Goal: Information Seeking & Learning: Find specific fact

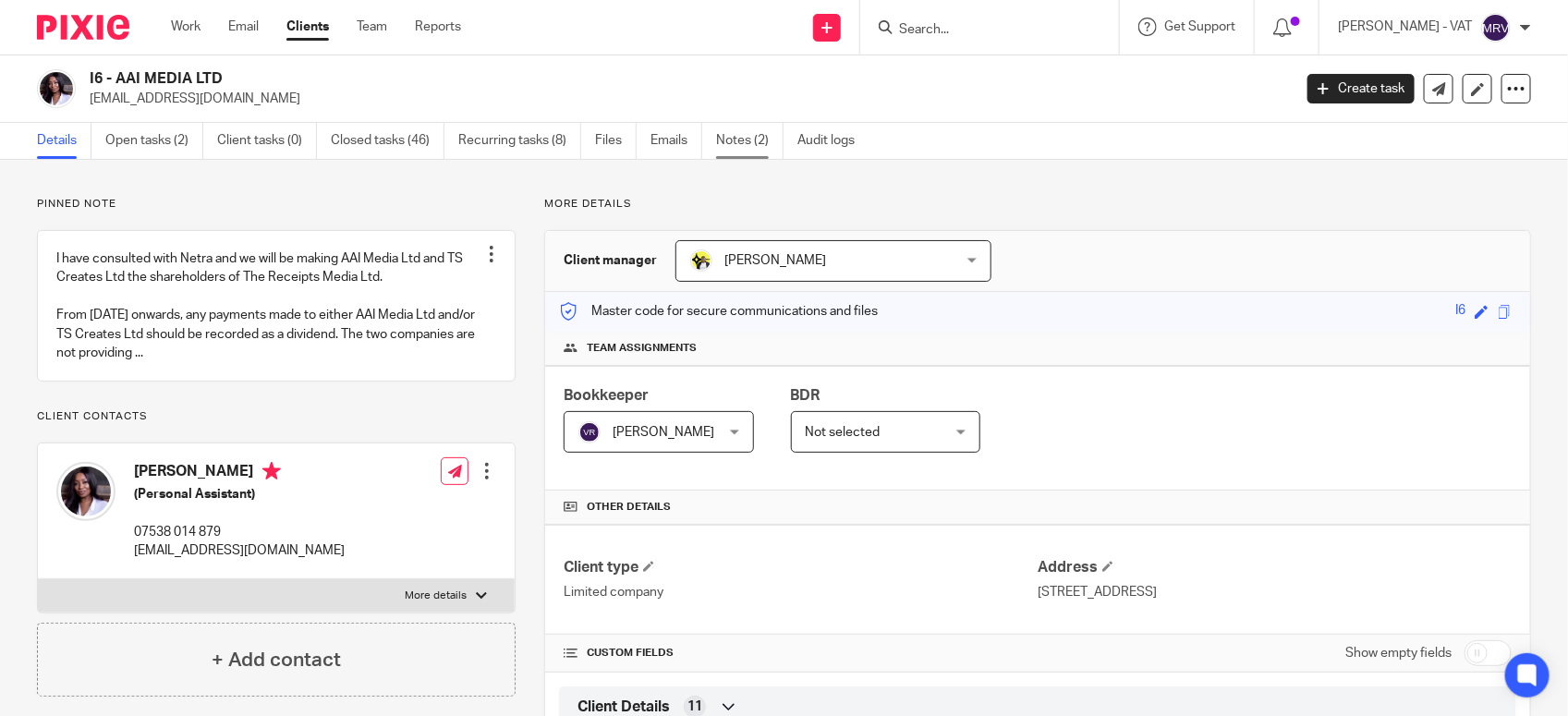
drag, startPoint x: 0, startPoint y: 0, endPoint x: 727, endPoint y: 135, distance: 739.4
click at [727, 135] on link "Notes (2)" at bounding box center [749, 141] width 68 height 36
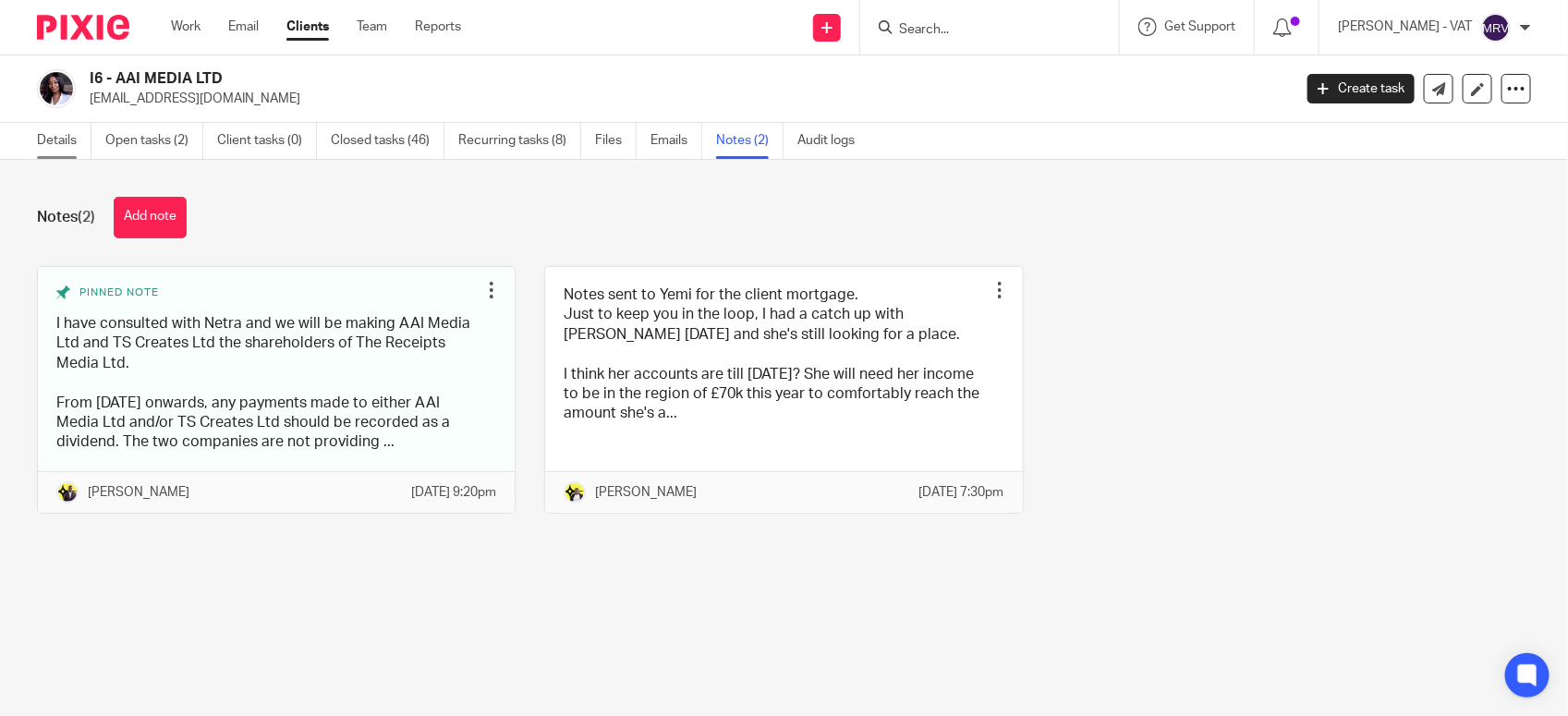
click at [52, 157] on link "Details" at bounding box center [64, 141] width 55 height 36
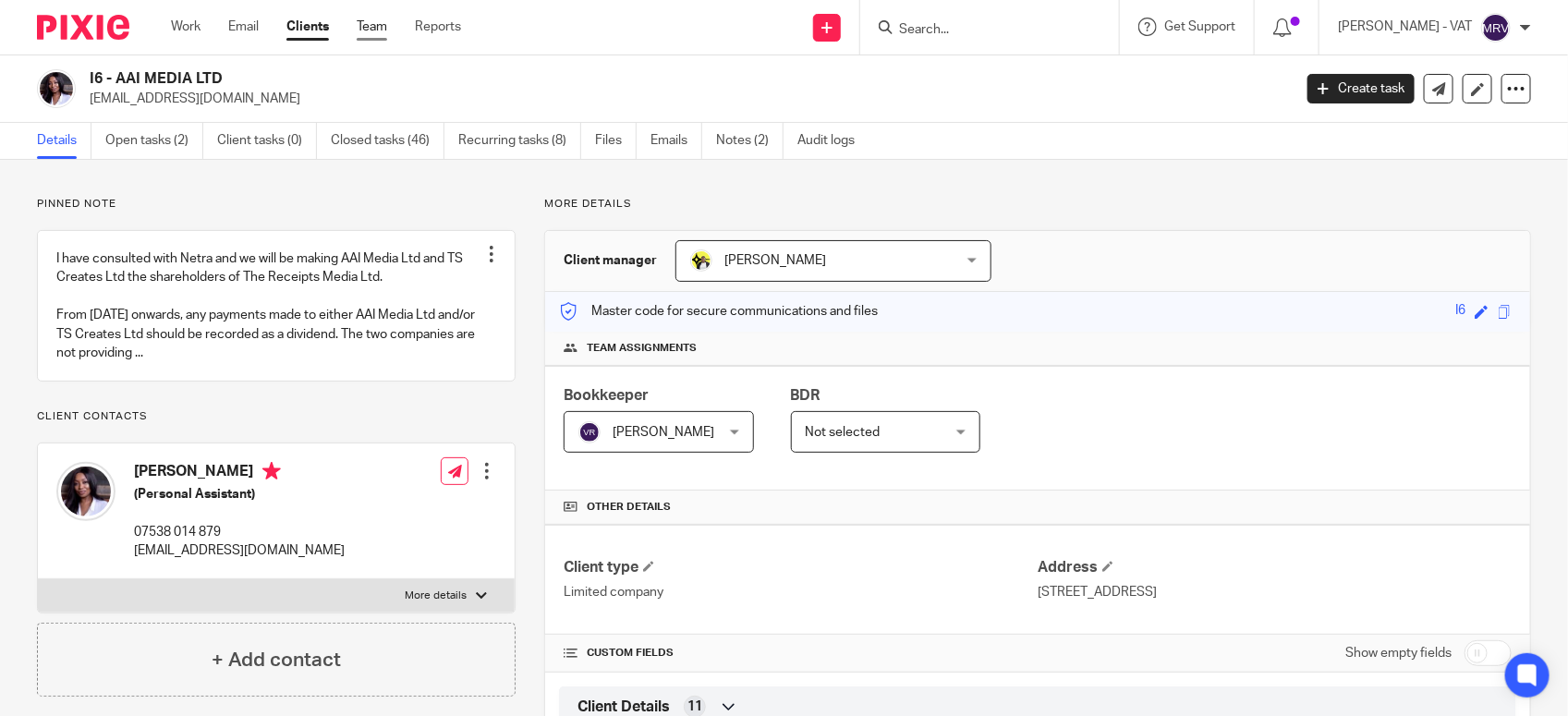
click at [373, 28] on link "Team" at bounding box center [372, 27] width 31 height 19
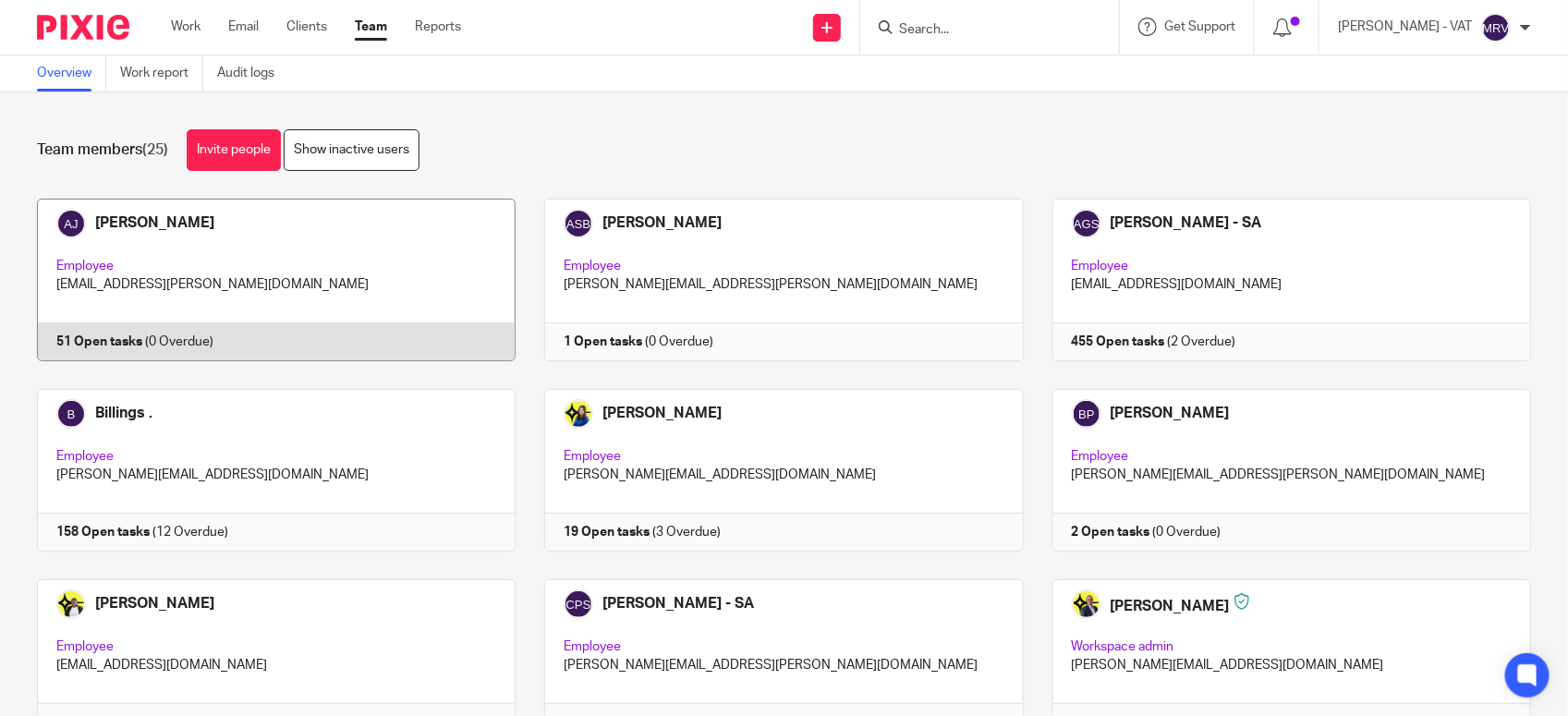
click at [274, 280] on link at bounding box center [262, 280] width 507 height 163
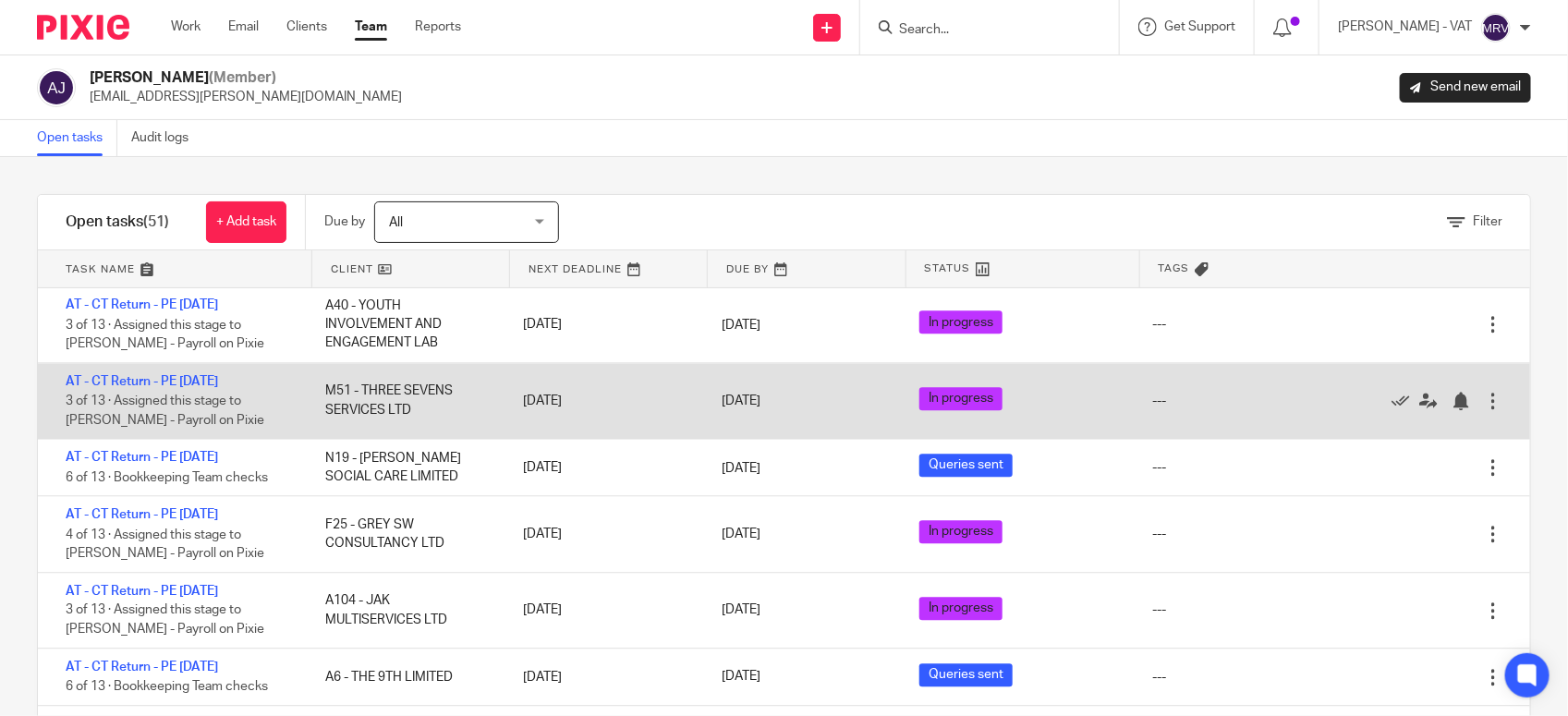
scroll to position [1964, 0]
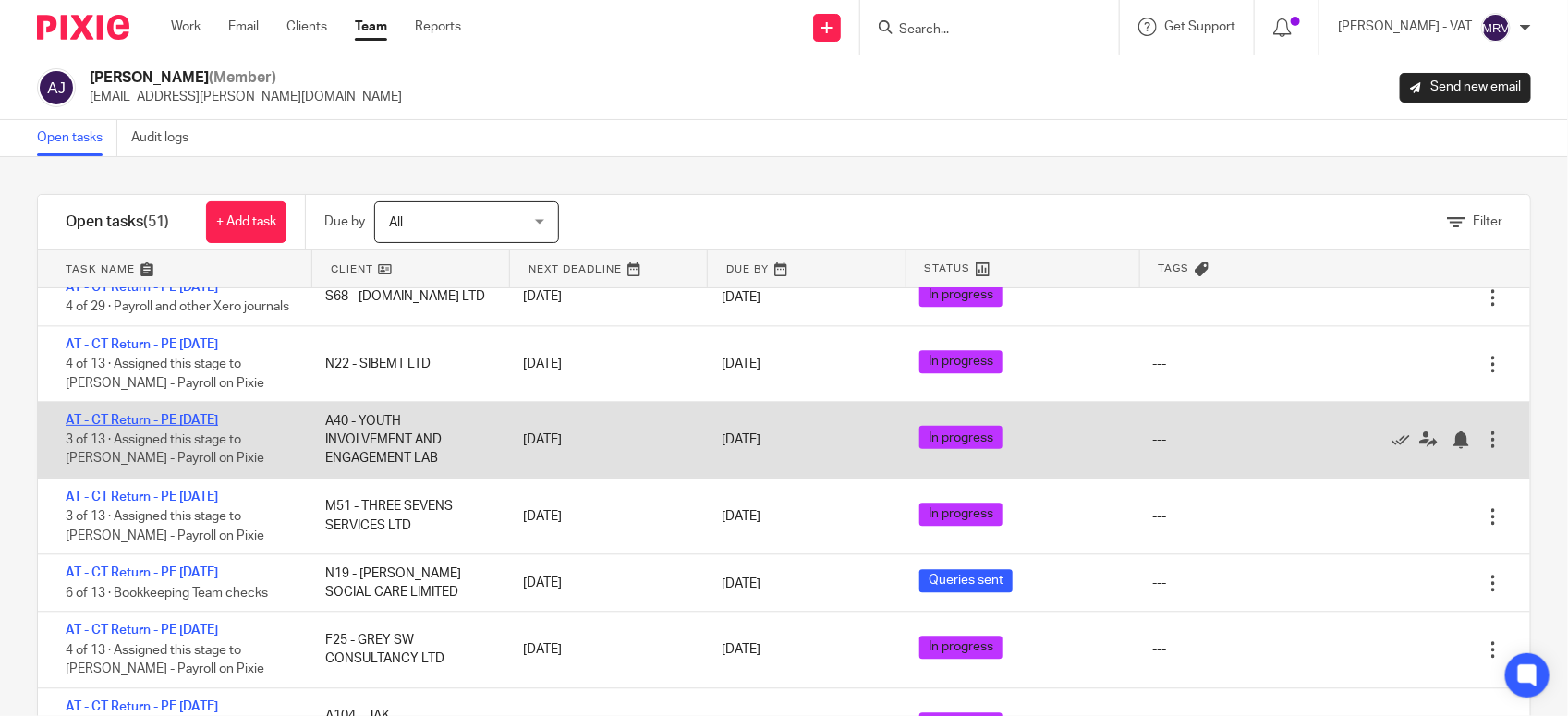
click at [202, 427] on link "AT - CT Return - PE [DATE]" at bounding box center [142, 421] width 153 height 13
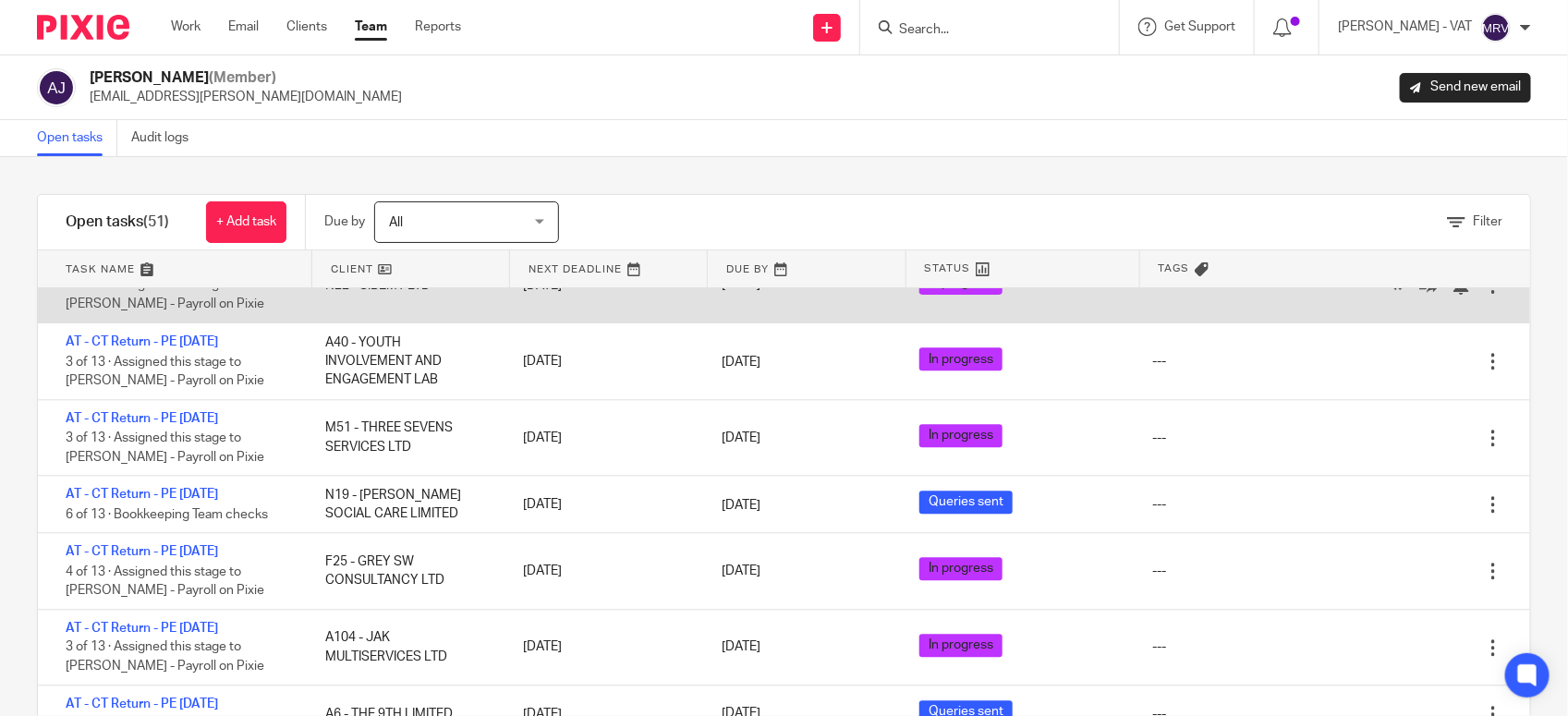
scroll to position [2080, 0]
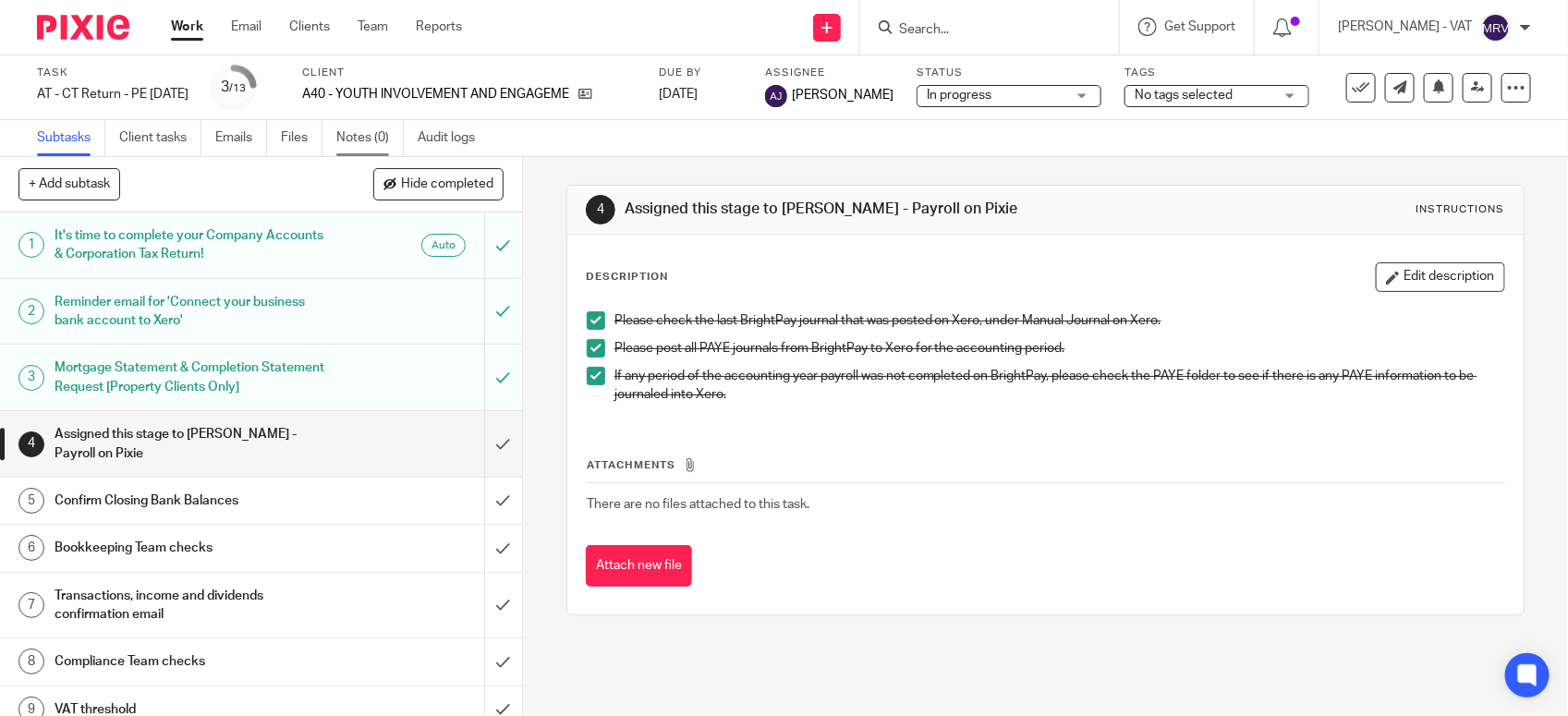
click at [382, 146] on link "Notes (0)" at bounding box center [370, 138] width 68 height 36
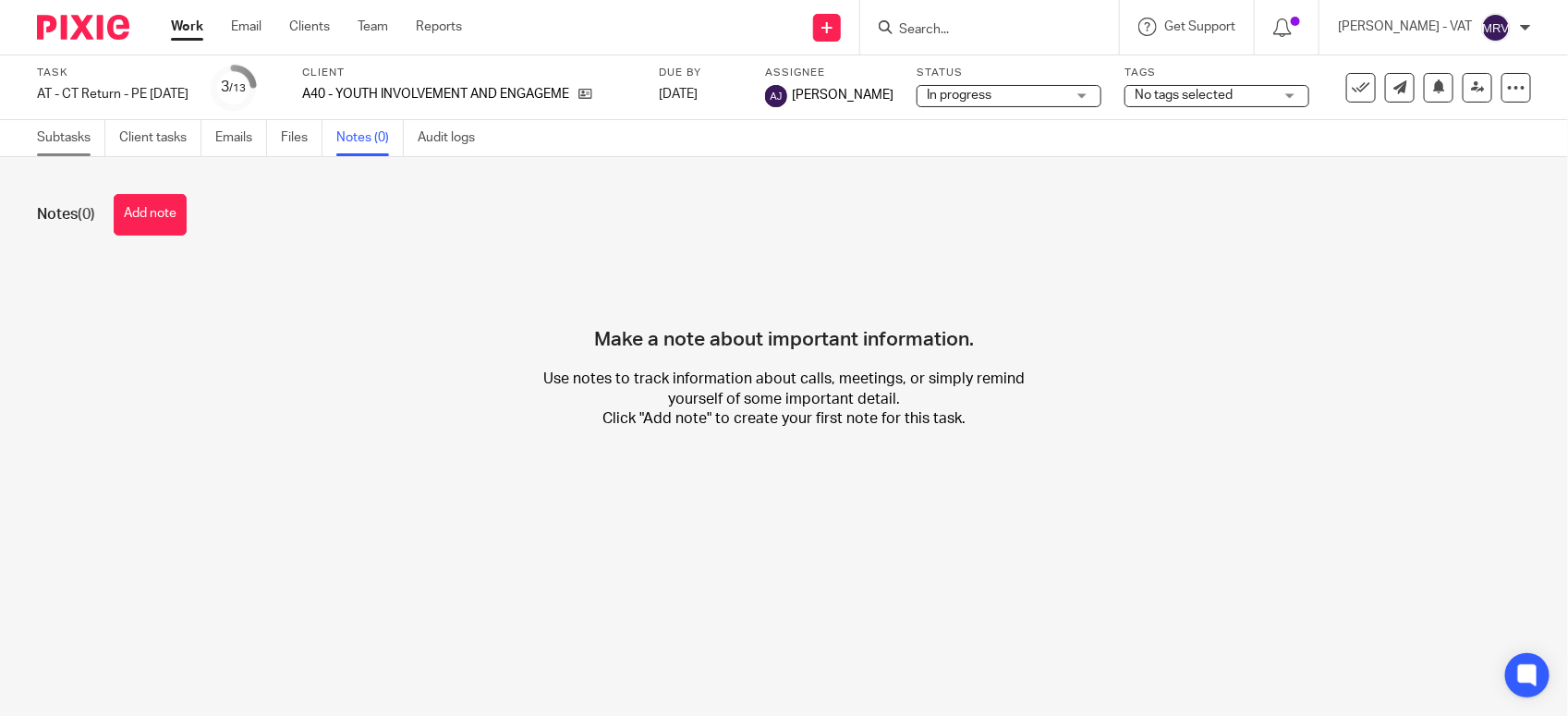
click at [56, 143] on link "Subtasks" at bounding box center [71, 138] width 68 height 36
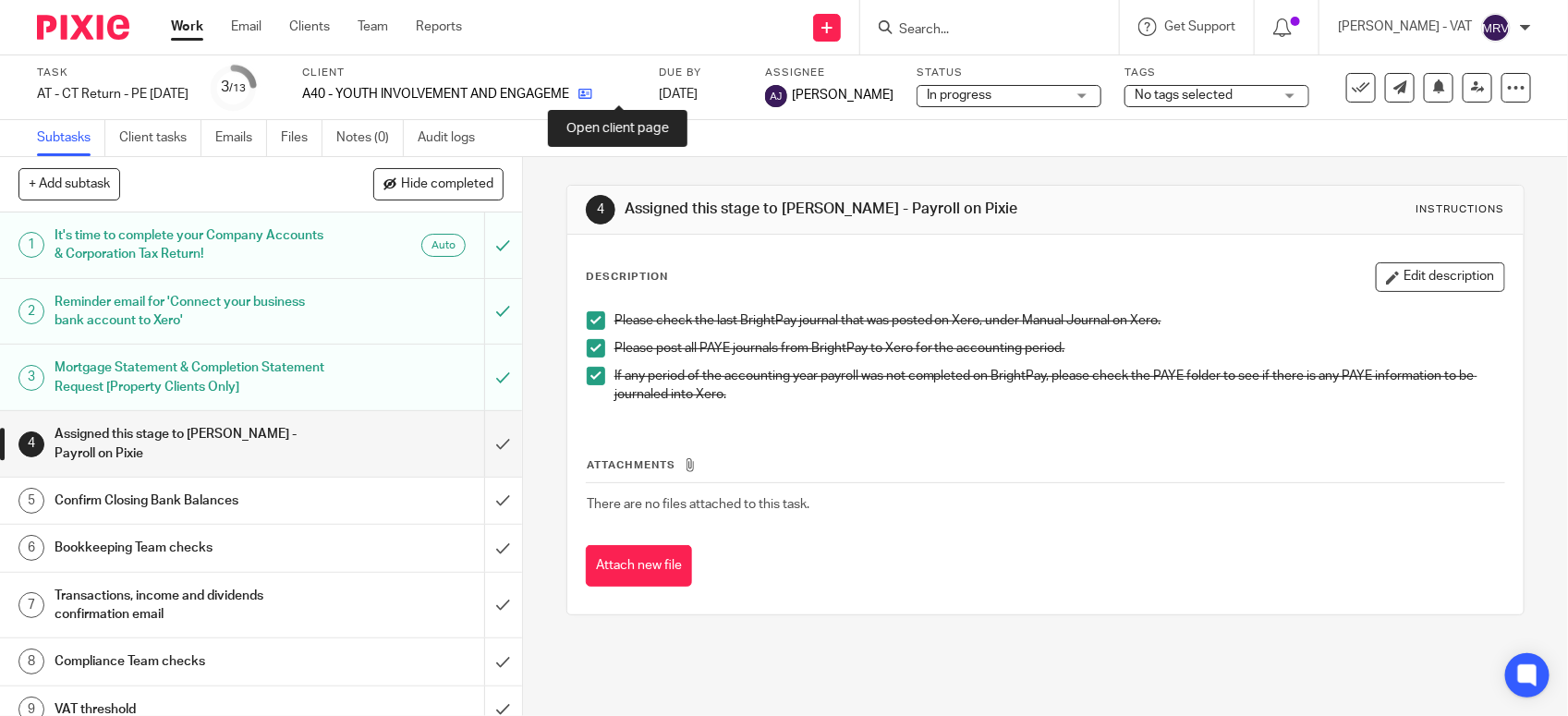
click at [592, 95] on icon at bounding box center [585, 93] width 14 height 14
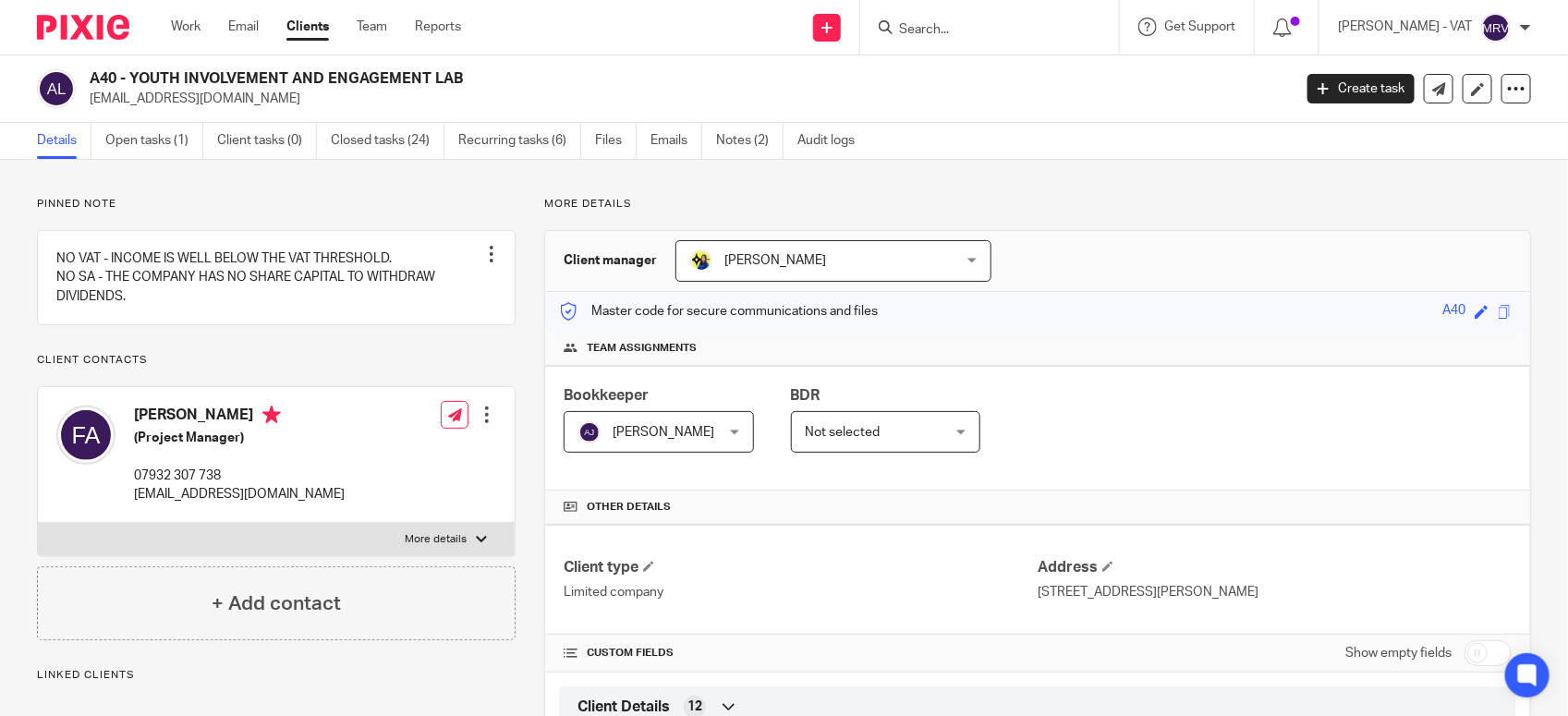
click at [1051, 342] on h4 "Team assignments" at bounding box center [1037, 349] width 948 height 15
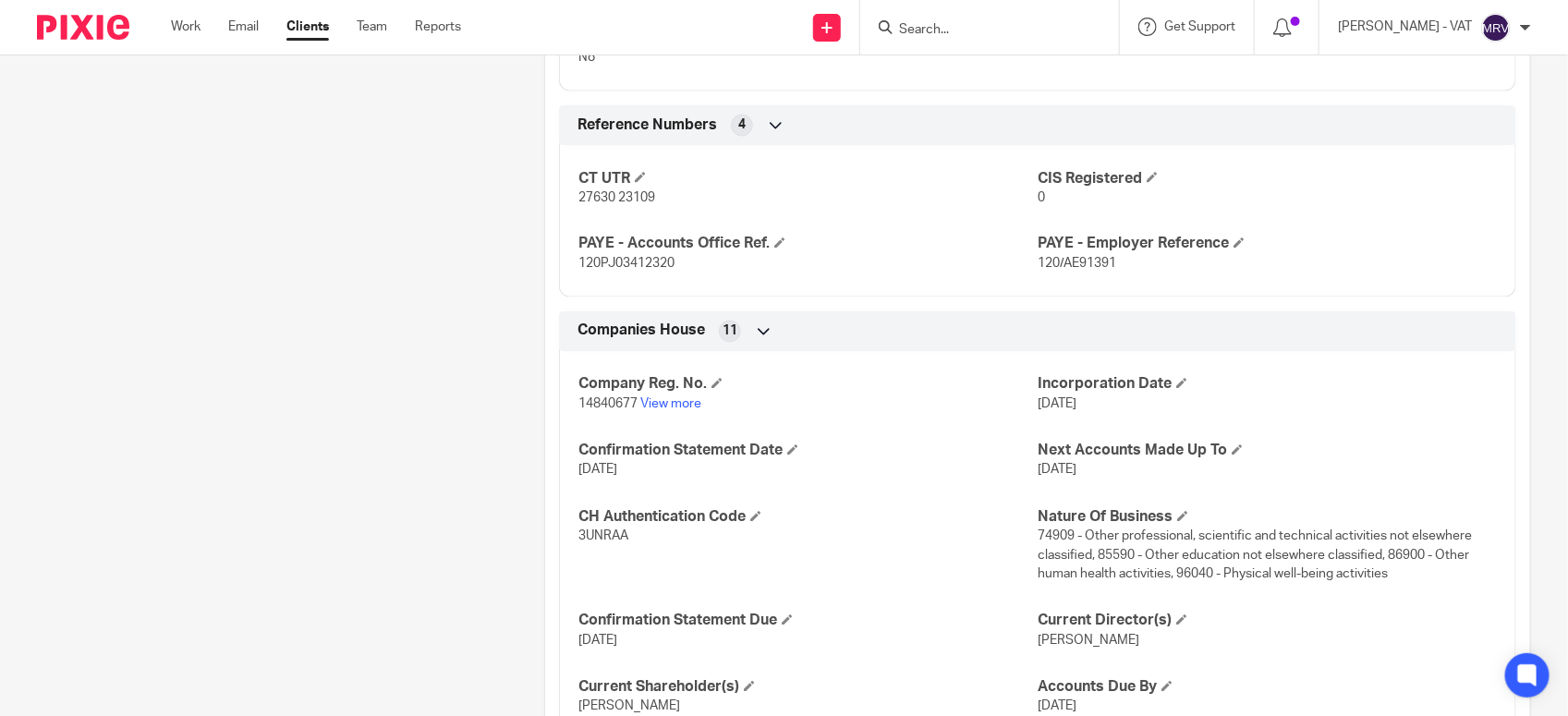
scroll to position [1527, 0]
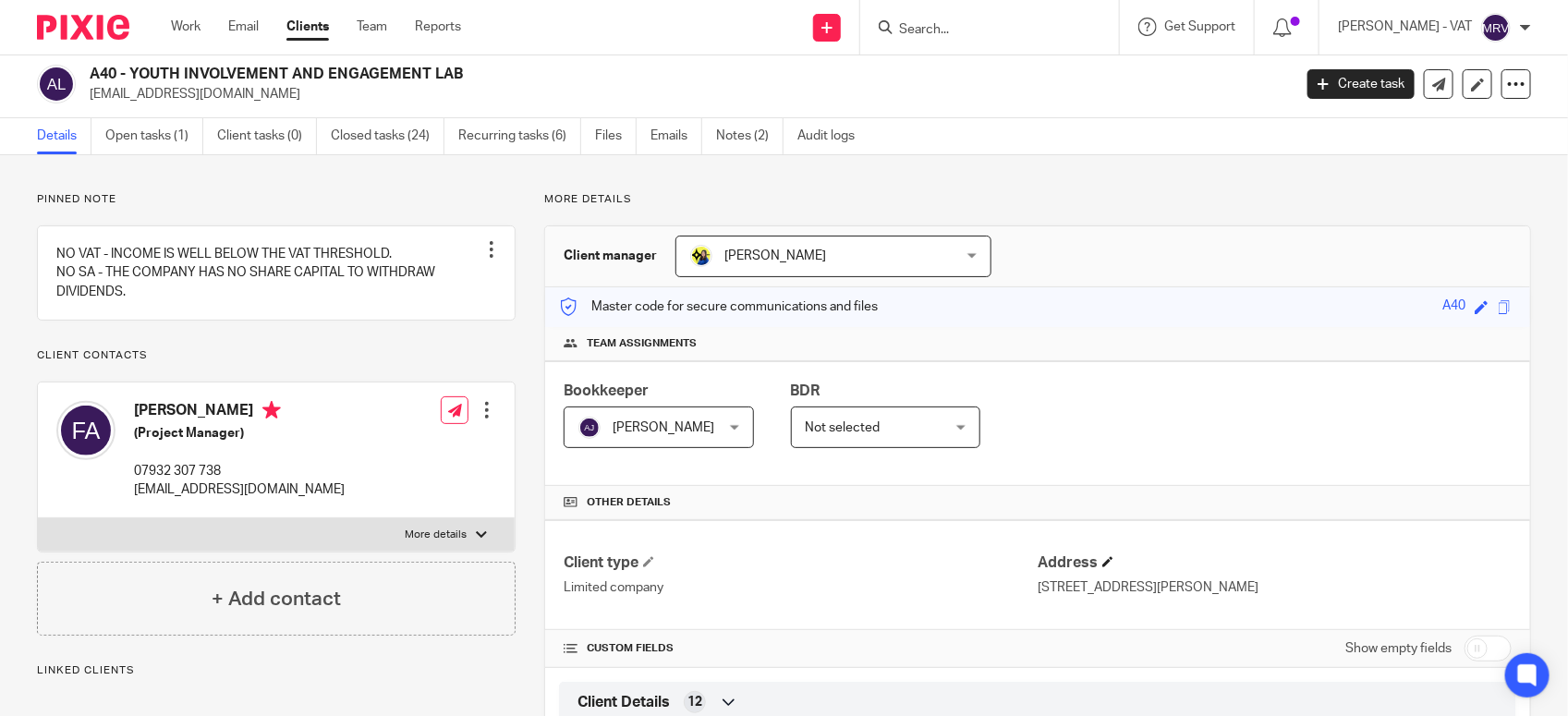
scroll to position [0, 0]
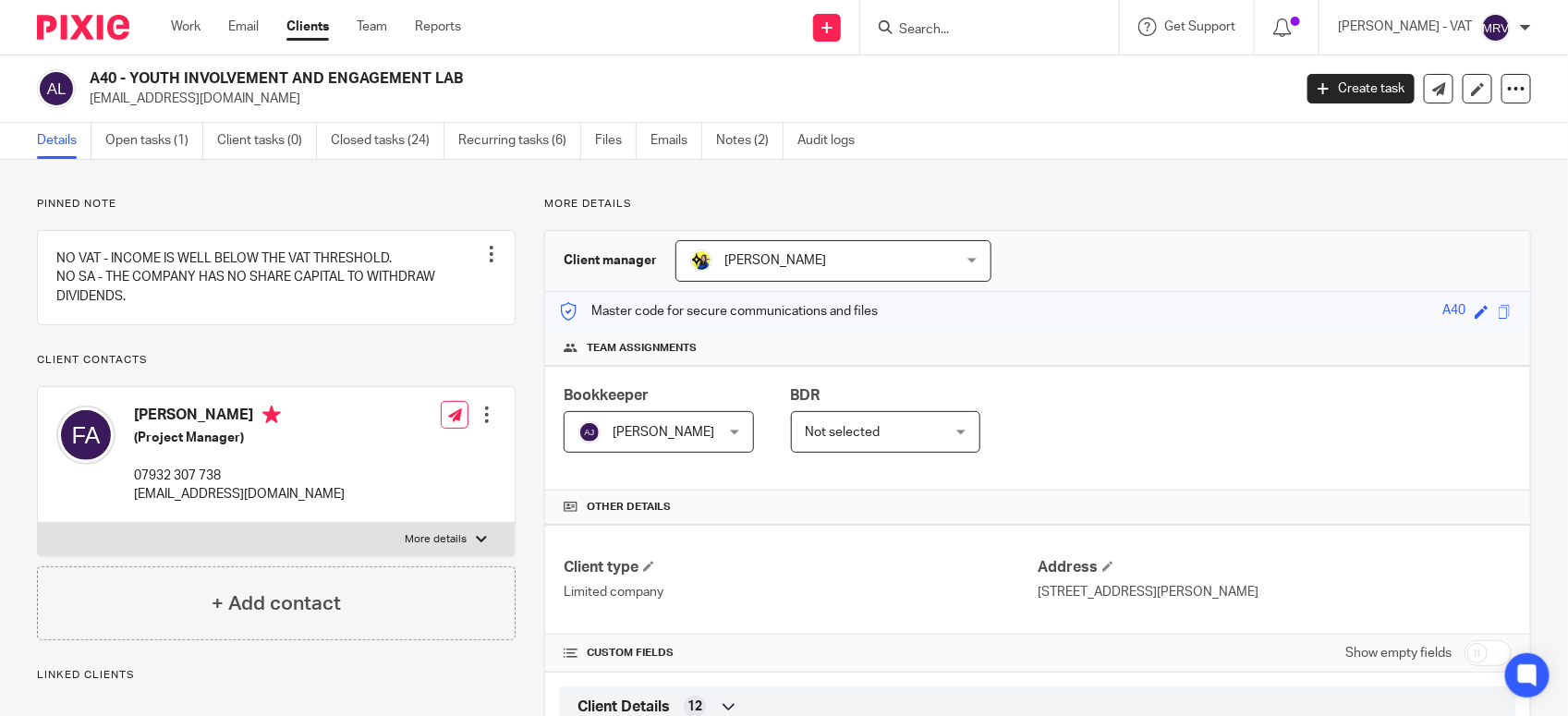
drag, startPoint x: 130, startPoint y: 75, endPoint x: 461, endPoint y: 63, distance: 331.2
click at [461, 63] on div "A40 - YOUTH INVOLVEMENT AND ENGAGEMENT LAB [EMAIL_ADDRESS][DOMAIN_NAME] Create …" at bounding box center [784, 89] width 1568 height 68
copy h2 "YOUTH INVOLVEMENT AND ENGAGEMENT LAB"
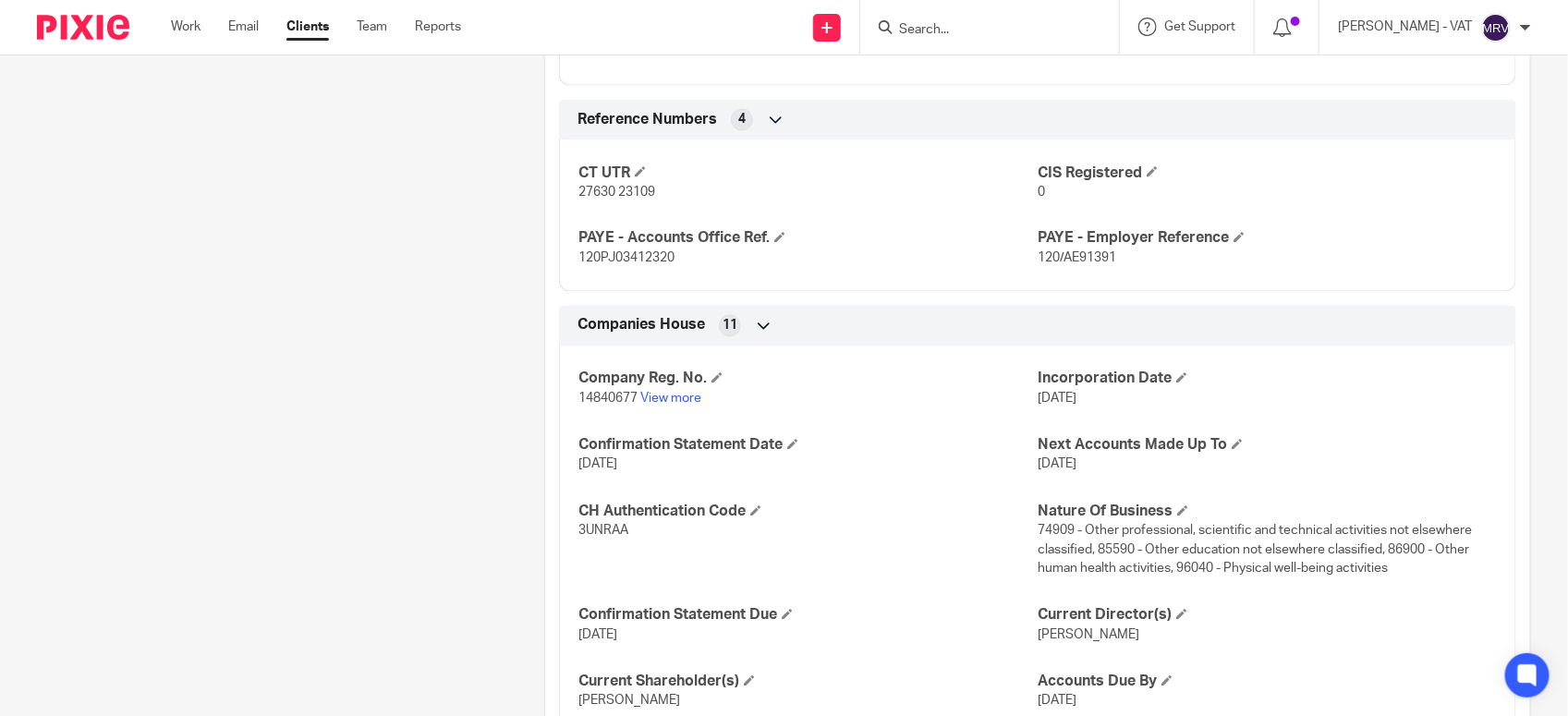
scroll to position [1387, 0]
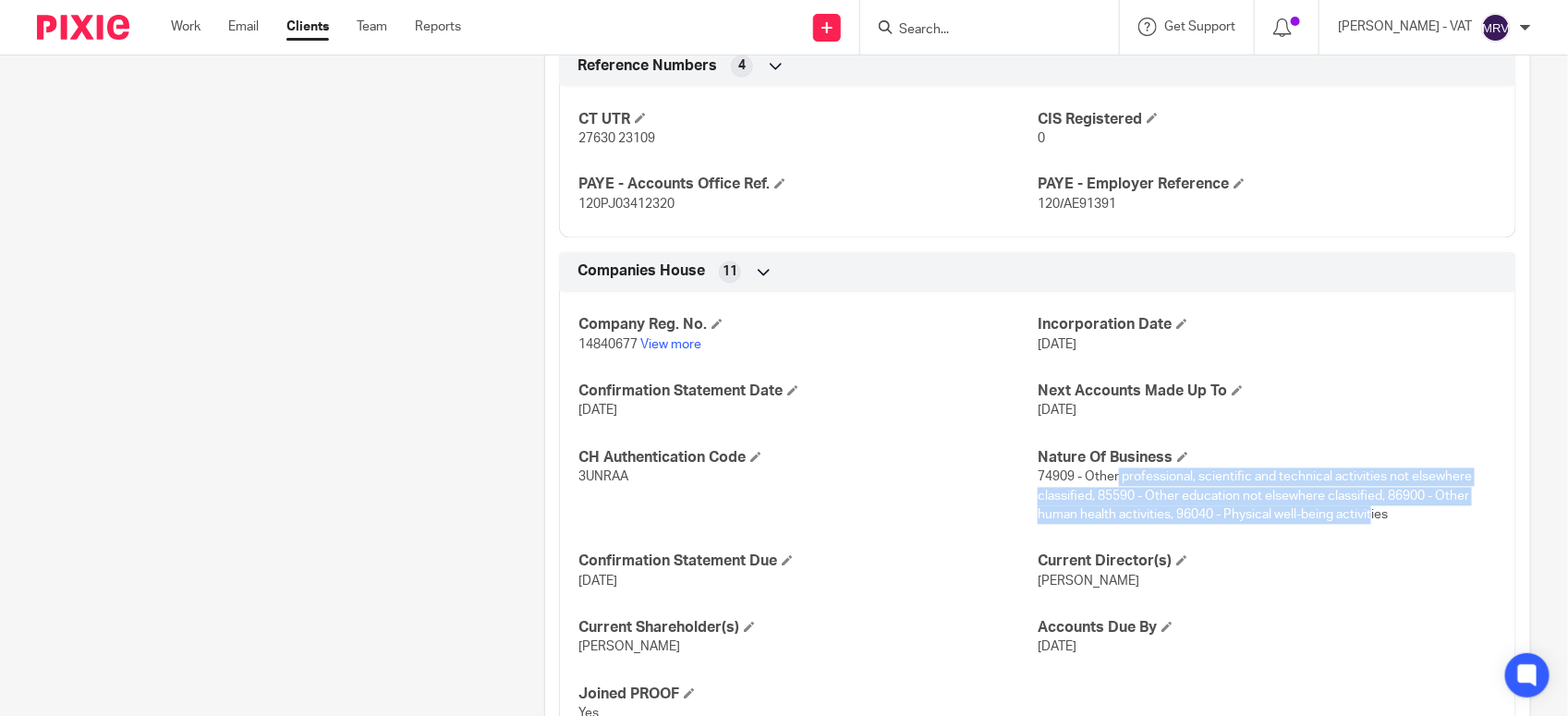
drag, startPoint x: 1106, startPoint y: 489, endPoint x: 1364, endPoint y: 537, distance: 262.4
click at [1364, 537] on div "Company Reg. No. 14840677 View more Incorporation Date [DATE] Confirmation Stat…" at bounding box center [1037, 514] width 957 height 470
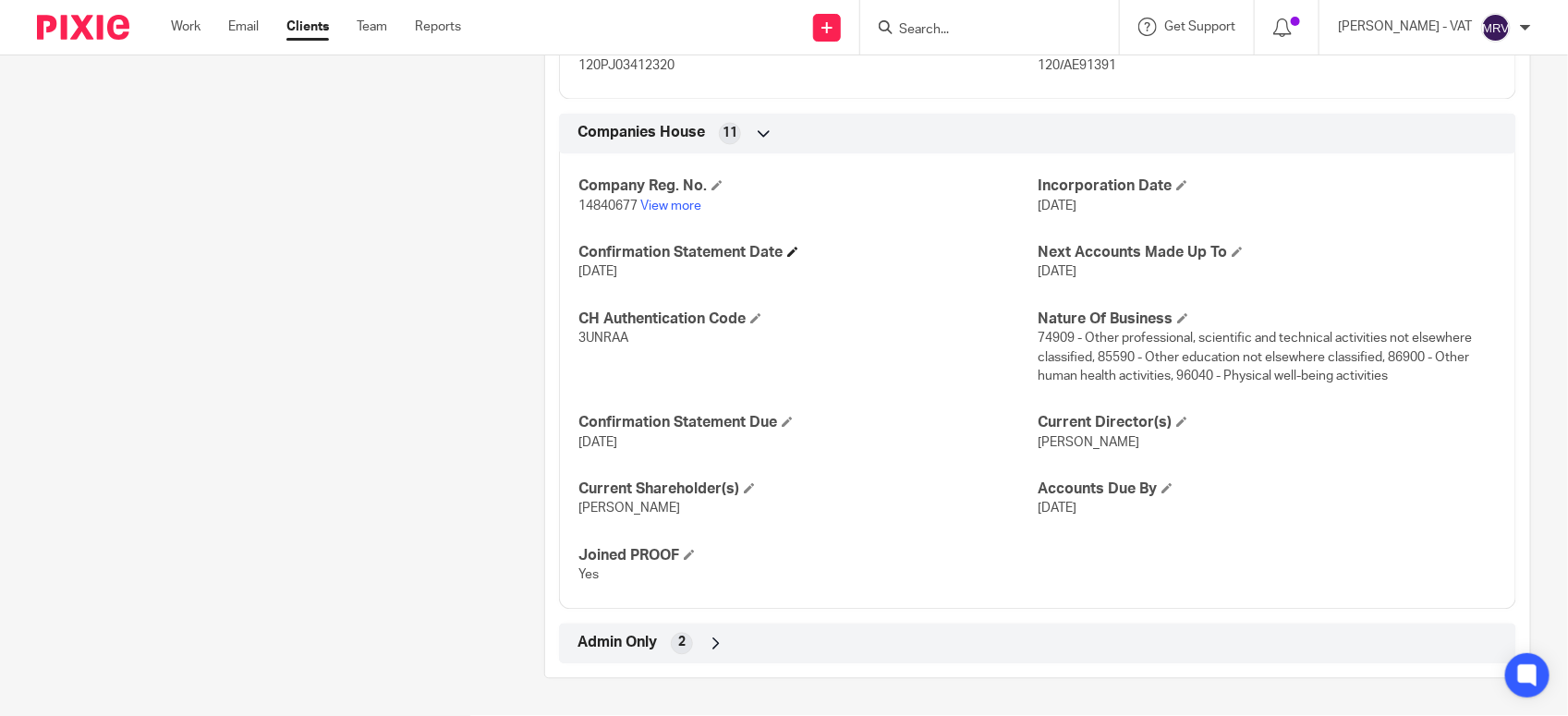
scroll to position [1527, 0]
drag, startPoint x: 1376, startPoint y: 376, endPoint x: 1211, endPoint y: 349, distance: 167.2
click at [1211, 349] on p "74909 - Other professional, scientific and technical activities not elsewhere c…" at bounding box center [1267, 358] width 460 height 56
drag, startPoint x: 1211, startPoint y: 349, endPoint x: 1301, endPoint y: 410, distance: 108.7
click at [1301, 410] on div "Company Reg. No. 14840677 View more Incorporation Date [DATE] Confirmation Stat…" at bounding box center [1037, 376] width 957 height 470
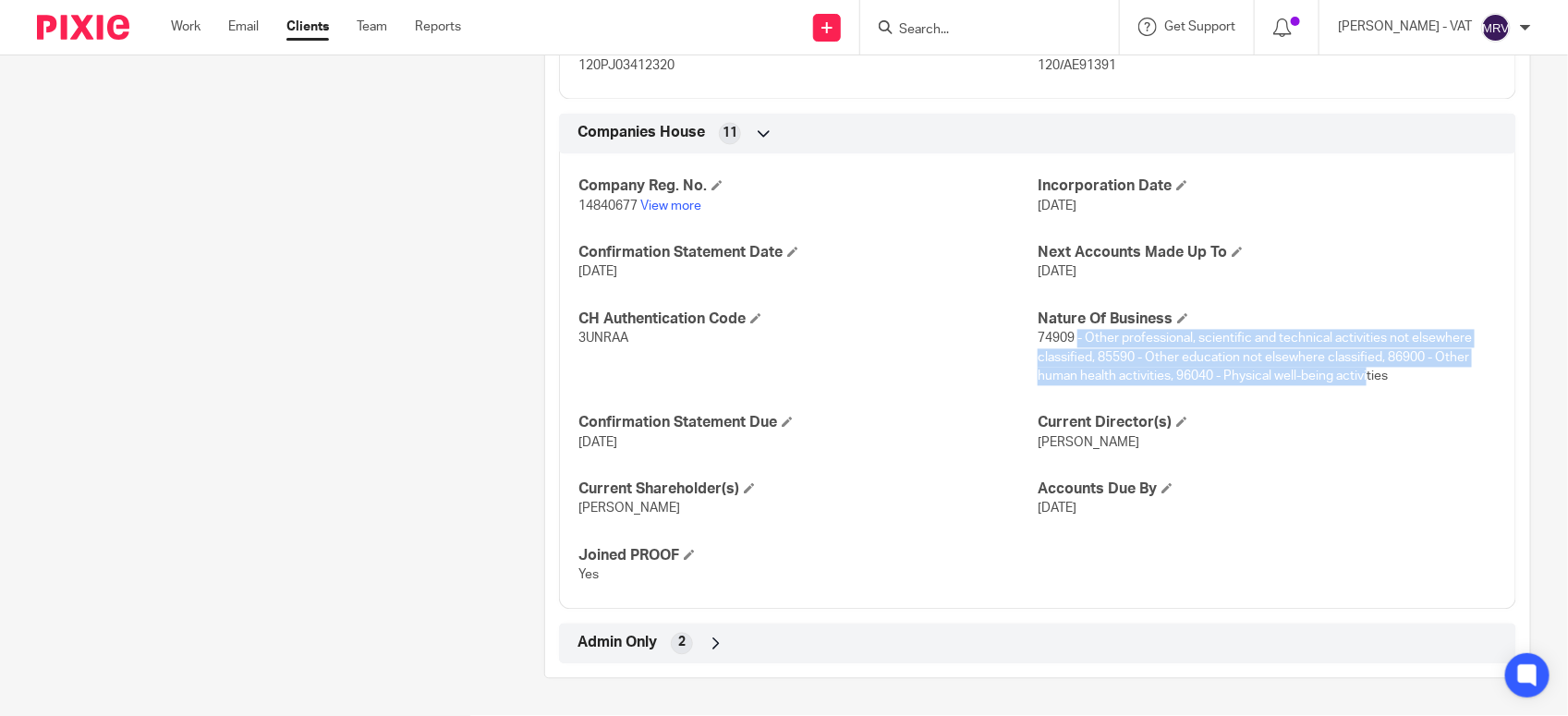
drag, startPoint x: 1069, startPoint y: 345, endPoint x: 1360, endPoint y: 380, distance: 293.1
click at [1360, 380] on p "74909 - Other professional, scientific and technical activities not elsewhere c…" at bounding box center [1267, 358] width 460 height 56
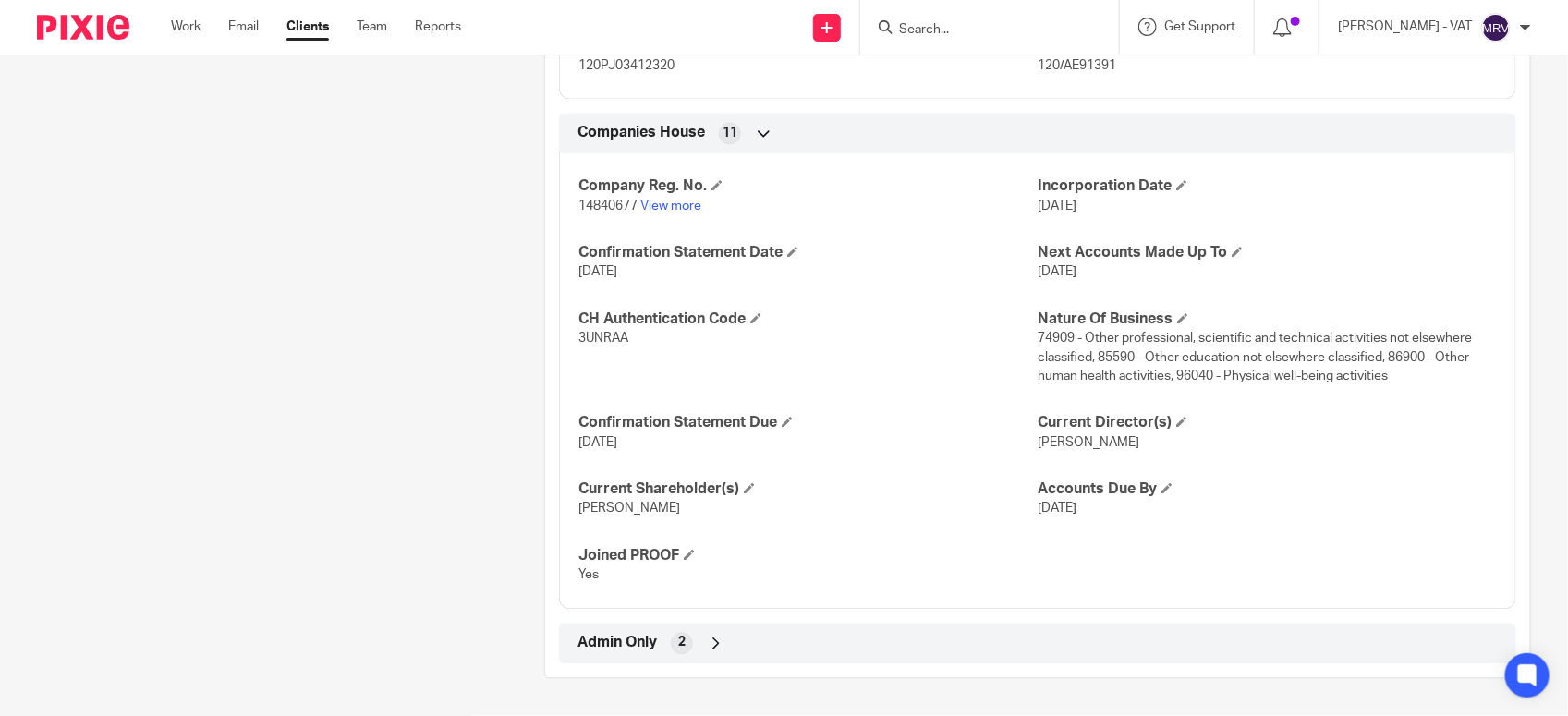
drag, startPoint x: 1360, startPoint y: 380, endPoint x: 1340, endPoint y: 410, distance: 36.1
click at [1340, 410] on div "Company Reg. No. 14840677 View more Incorporation Date [DATE] Confirmation Stat…" at bounding box center [1037, 376] width 957 height 470
drag, startPoint x: 1267, startPoint y: 367, endPoint x: 1380, endPoint y: 375, distance: 113.3
click at [1380, 375] on p "74909 - Other professional, scientific and technical activities not elsewhere c…" at bounding box center [1267, 358] width 460 height 56
drag, startPoint x: 1380, startPoint y: 375, endPoint x: 1320, endPoint y: 410, distance: 69.5
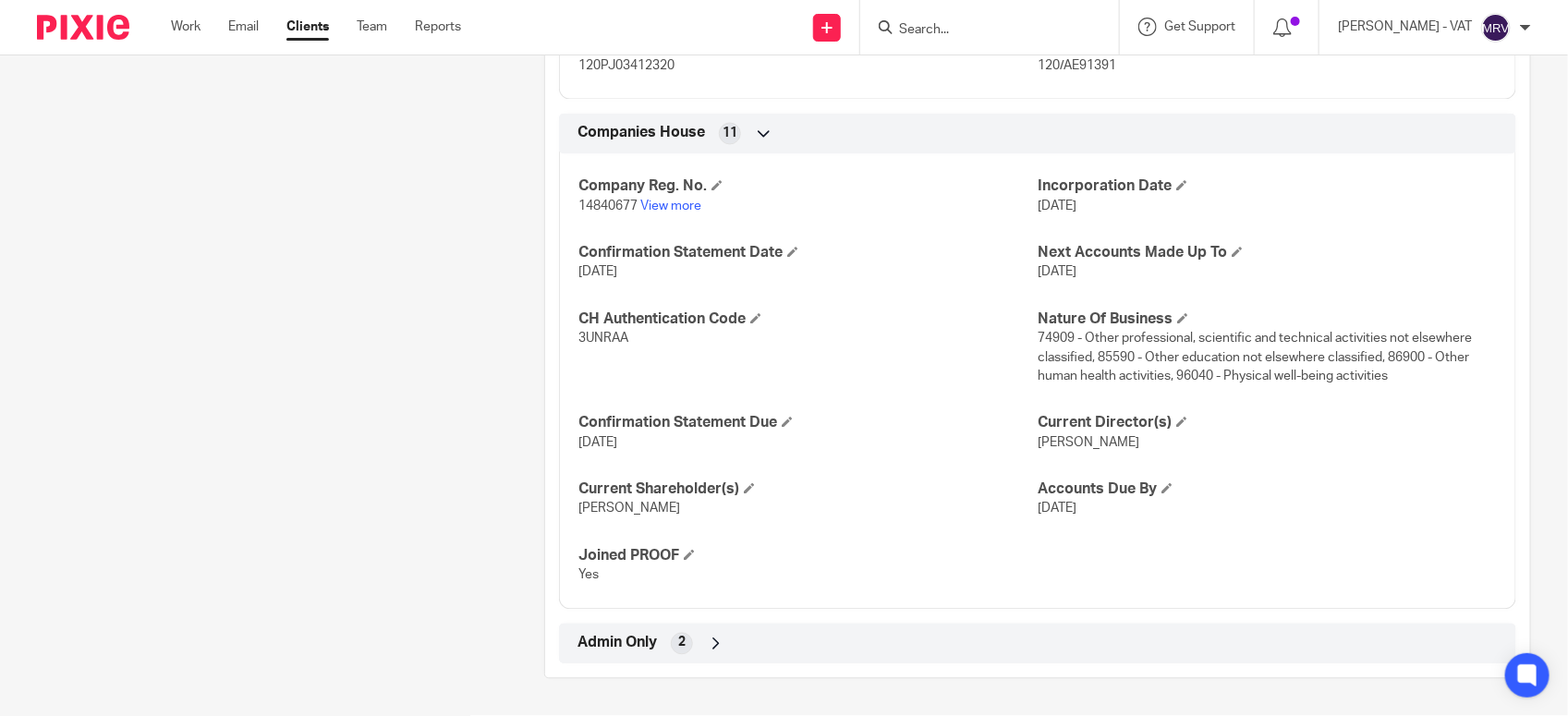
click at [1320, 410] on div "Company Reg. No. 14840677 View more Incorporation Date [DATE] Confirmation Stat…" at bounding box center [1037, 376] width 957 height 470
